Goal: Navigation & Orientation: Find specific page/section

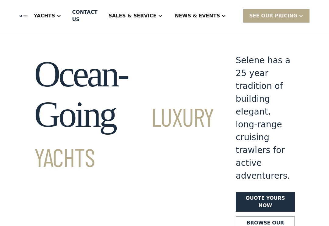
click at [55, 17] on div "Yachts" at bounding box center [44, 15] width 21 height 7
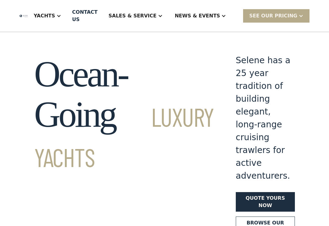
click at [295, 22] on div "SEE Our Pricing" at bounding box center [276, 15] width 66 height 13
click at [317, 72] on div "Ocean-Going Luxury Yachts Selene has a 25 year tradition of building elegant, l…" at bounding box center [164, 145] width 329 height 182
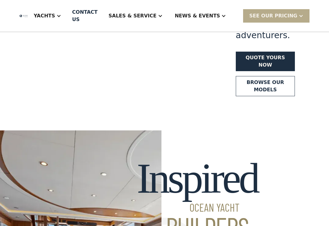
scroll to position [140, 0]
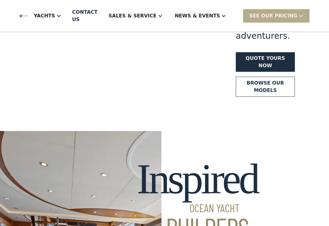
click at [274, 69] on div "Selene has a 25 year tradition of building elegant, long-range cruising trawler…" at bounding box center [265, 5] width 59 height 182
click at [163, 16] on div at bounding box center [160, 15] width 5 height 5
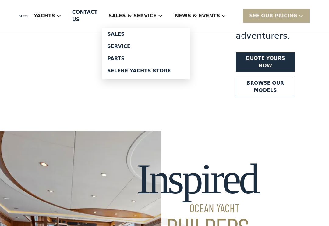
click at [155, 36] on div "Sales" at bounding box center [146, 34] width 78 height 5
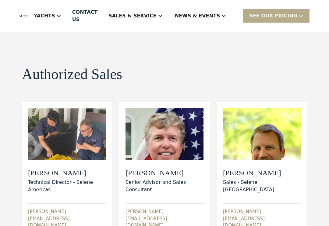
click at [163, 18] on div at bounding box center [160, 15] width 5 height 5
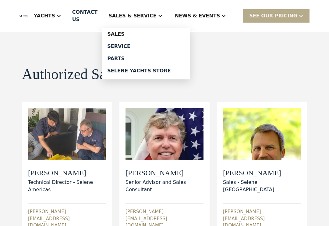
click at [173, 76] on link "Selene Yachts Store" at bounding box center [146, 71] width 88 height 12
